Goal: Find contact information: Find contact information

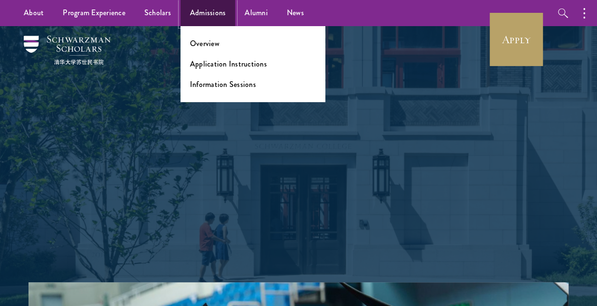
click at [209, 13] on link "Admissions" at bounding box center [207, 13] width 55 height 26
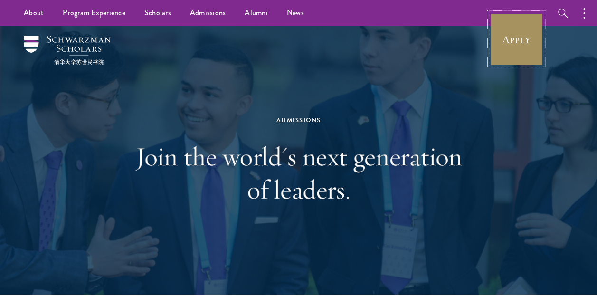
click at [506, 25] on link "Apply" at bounding box center [515, 39] width 53 height 53
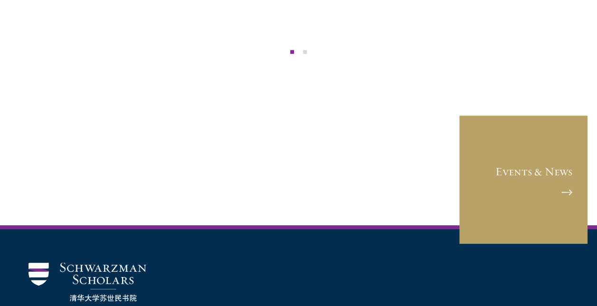
scroll to position [2445, 0]
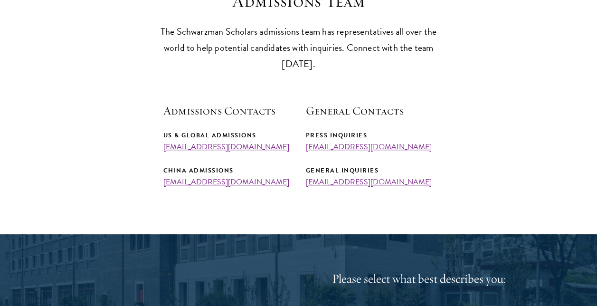
scroll to position [291, 0]
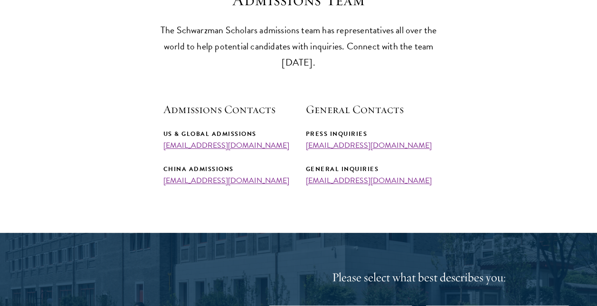
drag, startPoint x: 279, startPoint y: 146, endPoint x: 159, endPoint y: 144, distance: 119.6
click at [159, 144] on section "Admissions Team The Schwarzman Scholars admissions team has representatives all…" at bounding box center [298, 88] width 597 height 196
copy link "[EMAIL_ADDRESS][DOMAIN_NAME]"
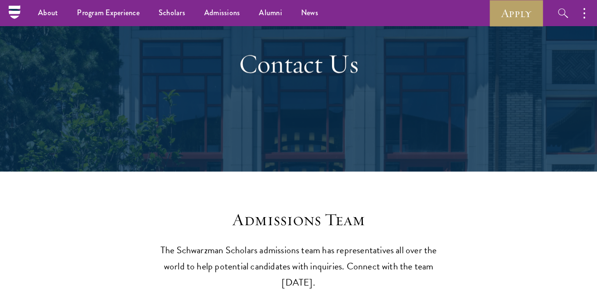
scroll to position [0, 0]
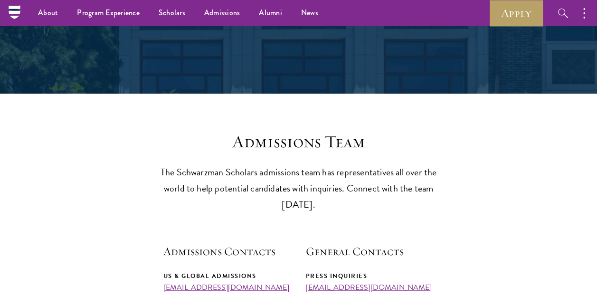
drag, startPoint x: 339, startPoint y: 38, endPoint x: 309, endPoint y: -37, distance: 80.3
